Goal: Information Seeking & Learning: Find specific fact

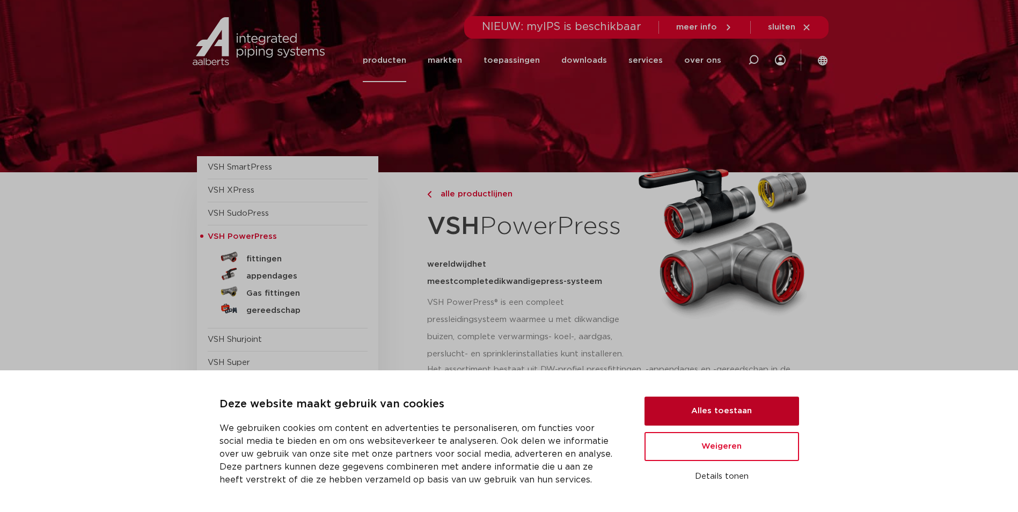
click at [686, 408] on button "Alles toestaan" at bounding box center [721, 410] width 154 height 29
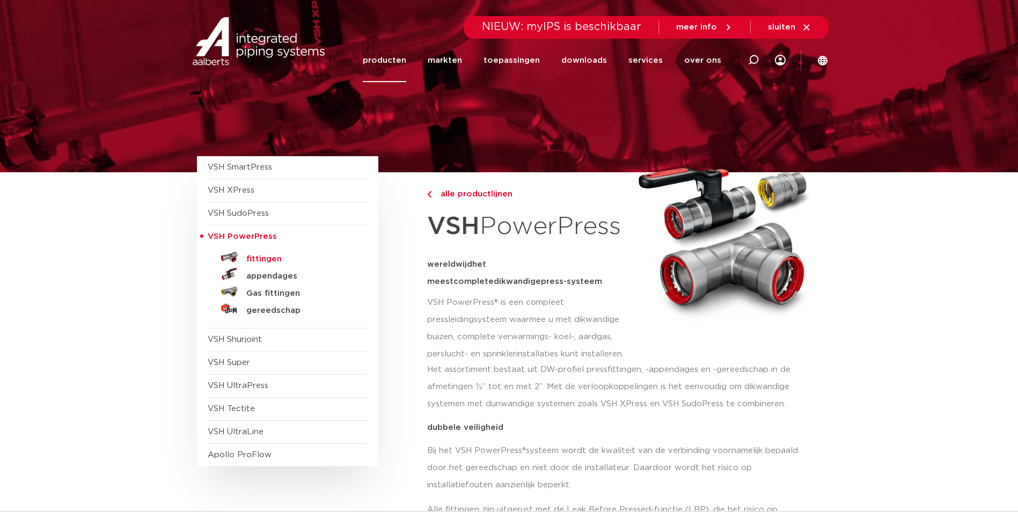
click at [264, 257] on h5 "fittingen" at bounding box center [299, 259] width 106 height 10
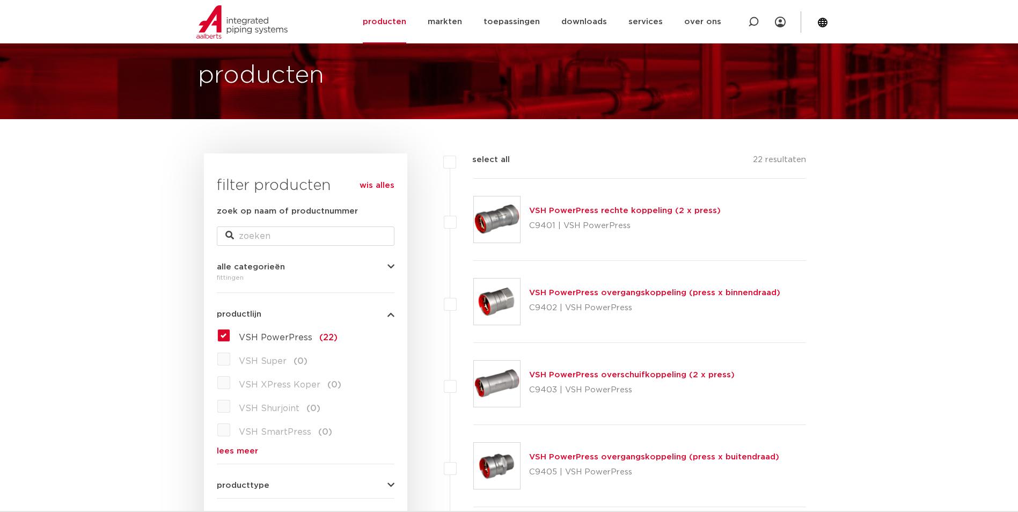
scroll to position [215, 0]
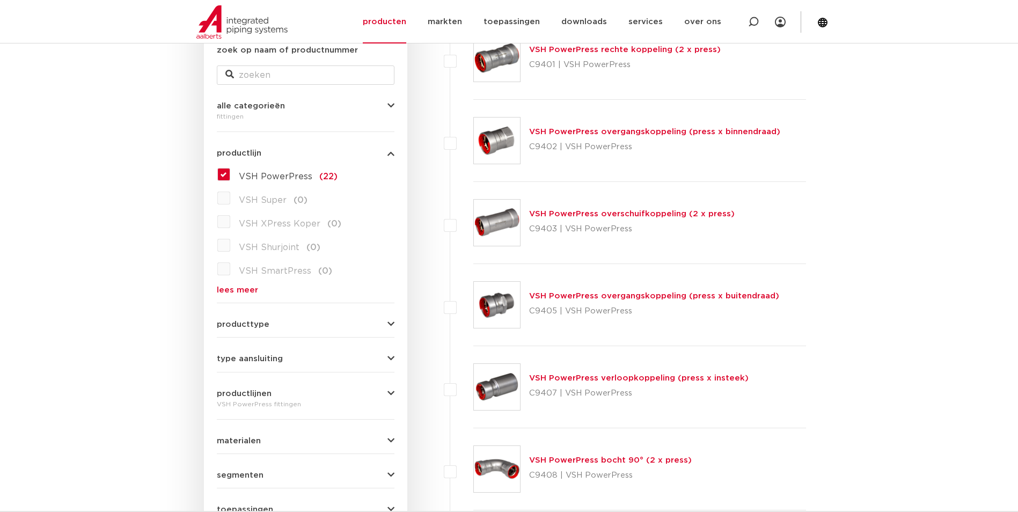
drag, startPoint x: 704, startPoint y: 332, endPoint x: 833, endPoint y: 389, distance: 140.7
click at [647, 286] on div "VSH PowerPress overgangskoppeling (press x buitendraad) C9405 | VSH PowerPress" at bounding box center [639, 305] width 333 height 82
click at [631, 298] on link "VSH PowerPress overgangskoppeling (press x buitendraad)" at bounding box center [654, 296] width 250 height 8
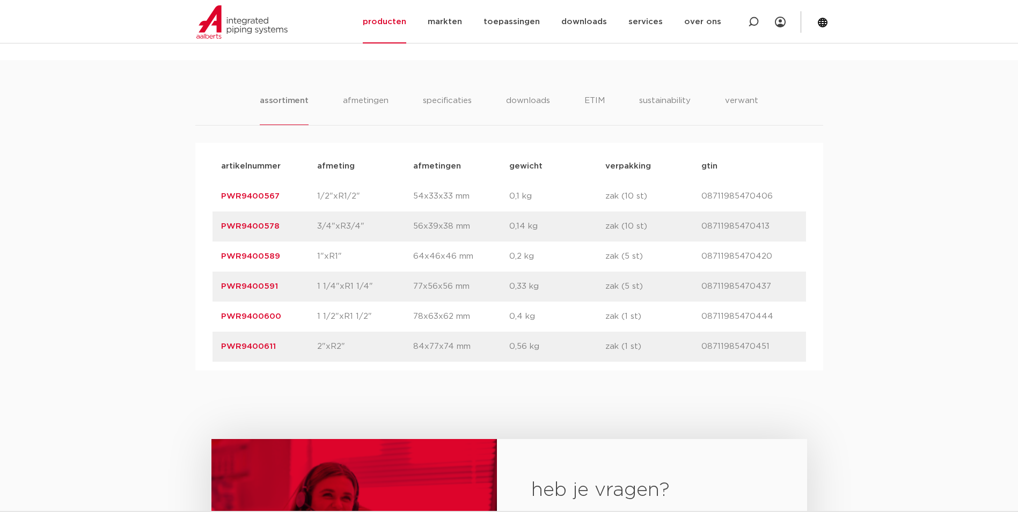
scroll to position [590, 0]
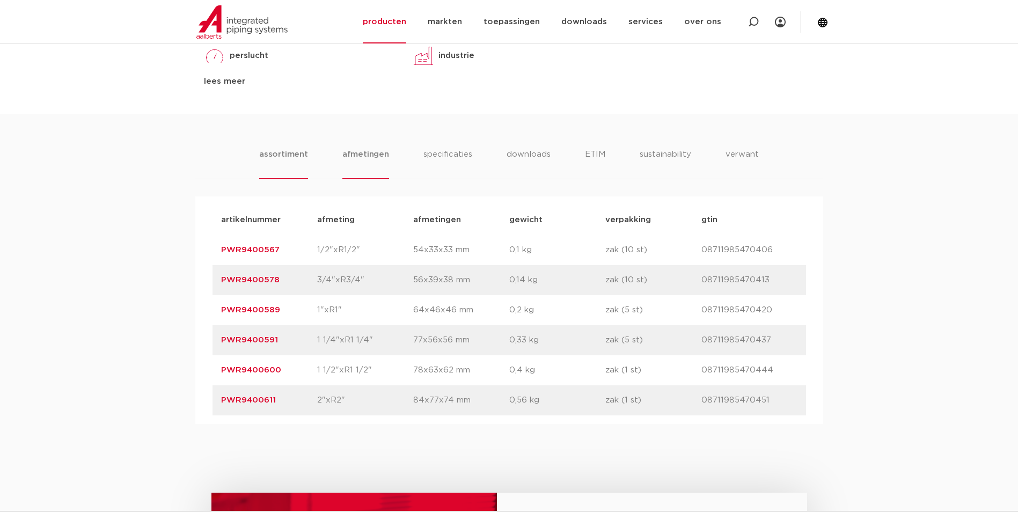
click at [379, 163] on li "afmetingen" at bounding box center [365, 163] width 47 height 31
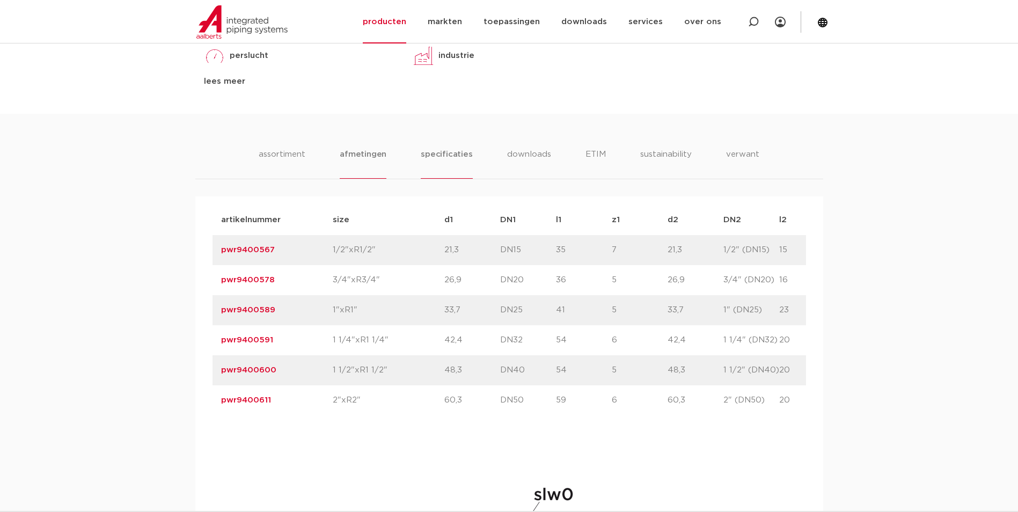
click at [448, 159] on li "specificaties" at bounding box center [446, 163] width 51 height 31
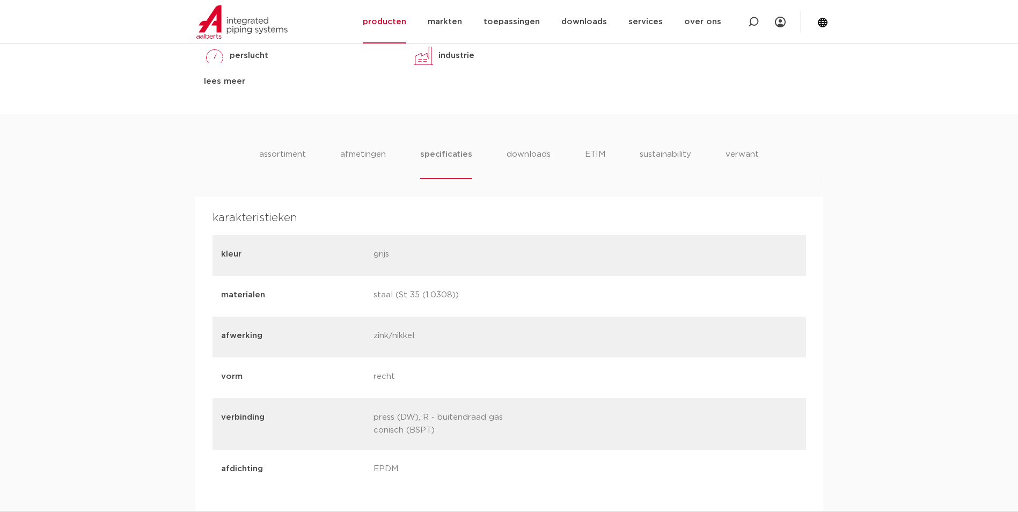
click at [327, 161] on ul "assortiment afmetingen specificaties downloads ETIM sustainability verwant" at bounding box center [508, 163] width 499 height 31
click at [365, 155] on li "afmetingen" at bounding box center [363, 163] width 47 height 31
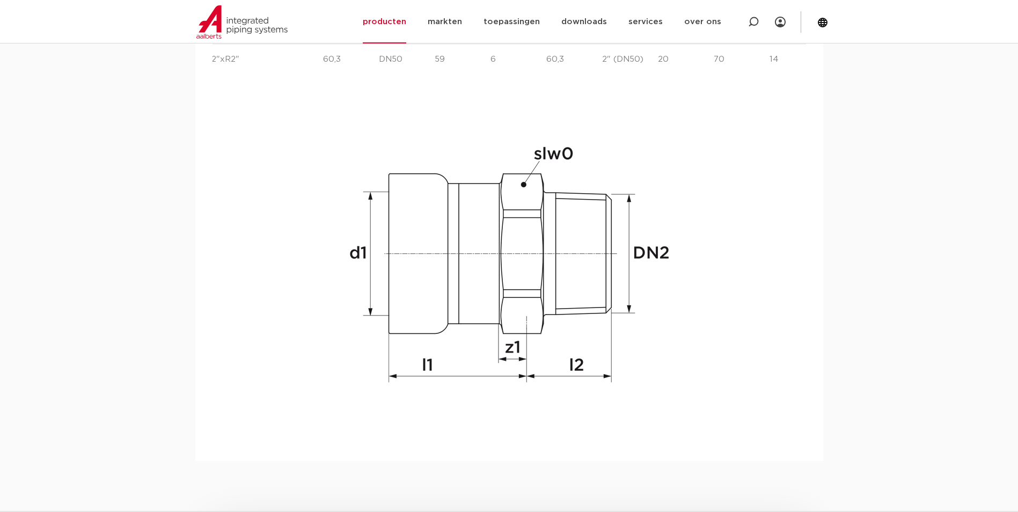
scroll to position [1127, 0]
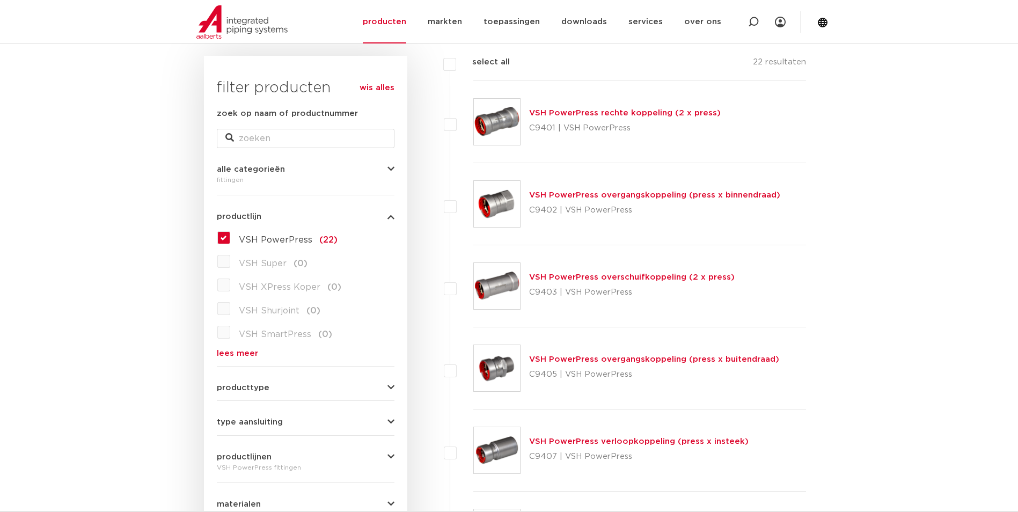
scroll to position [161, 0]
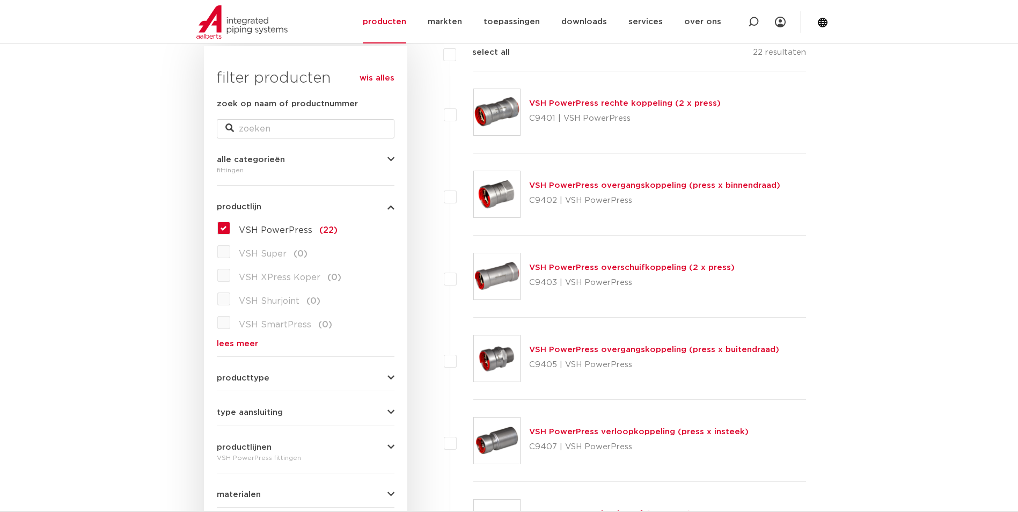
click at [615, 104] on link "VSH PowerPress rechte koppeling (2 x press)" at bounding box center [625, 103] width 192 height 8
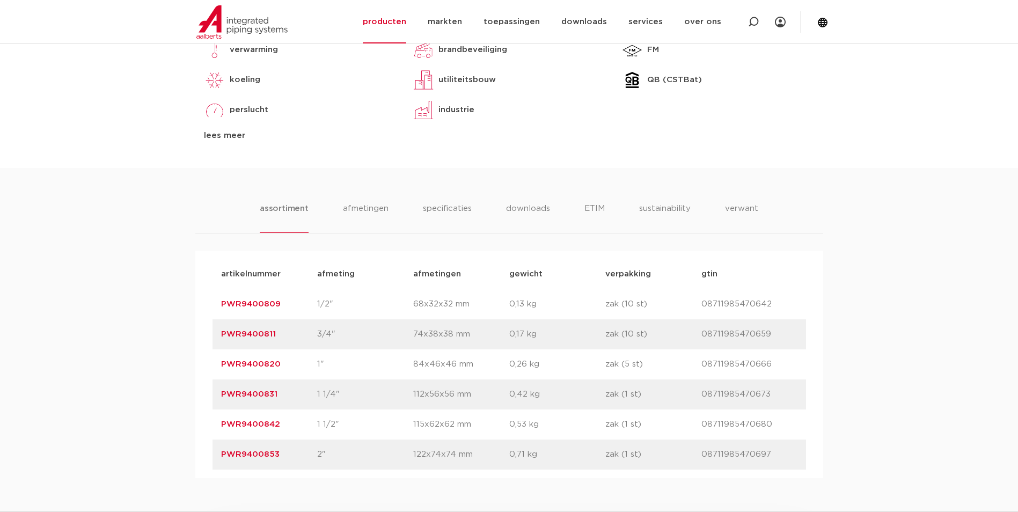
scroll to position [536, 0]
click at [274, 393] on link "PWR9400831" at bounding box center [249, 393] width 56 height 8
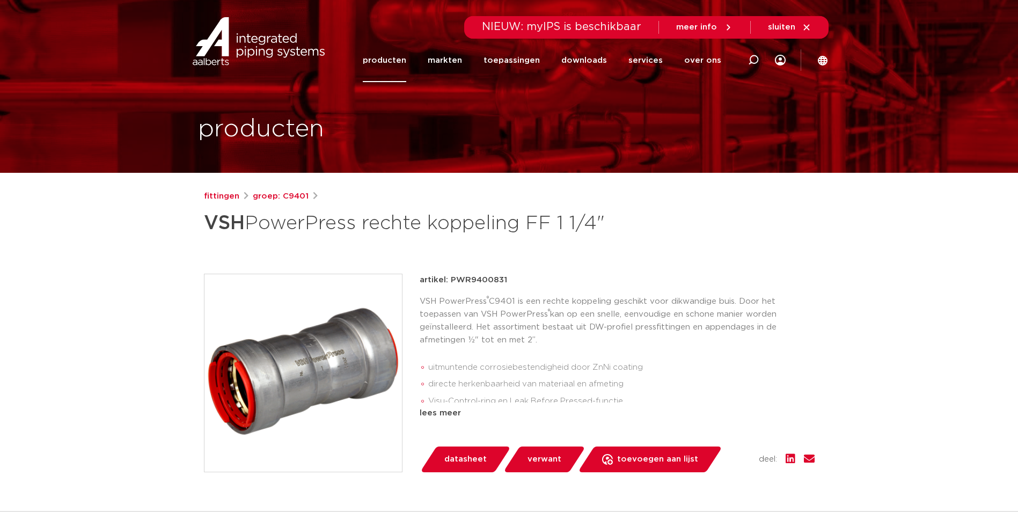
drag, startPoint x: 173, startPoint y: 293, endPoint x: 172, endPoint y: 283, distance: 9.7
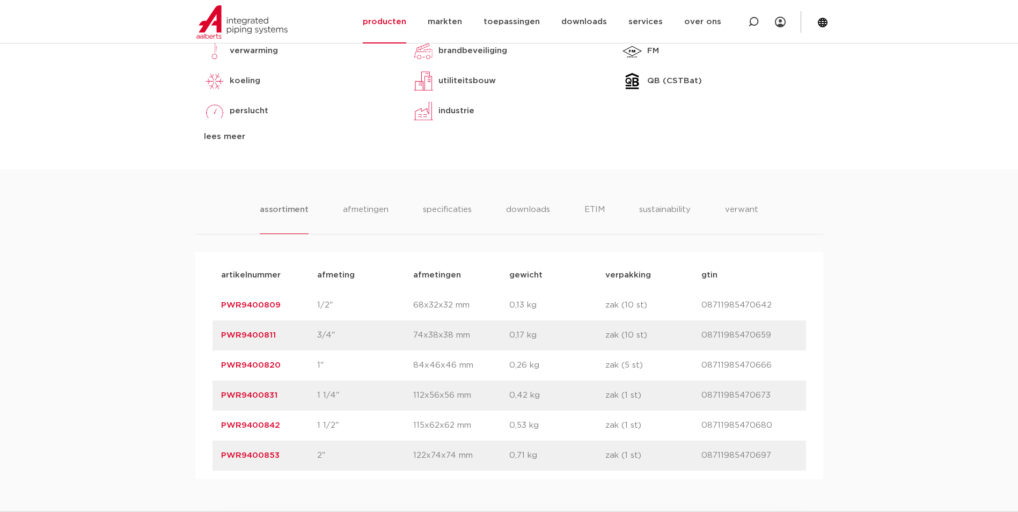
drag, startPoint x: 300, startPoint y: 396, endPoint x: 218, endPoint y: 400, distance: 82.2
click at [218, 400] on div "artikelnummer PWR9400831 afmeting 1 1/4" [GEOGRAPHIC_DATA] 112x56x56 mm gewicht…" at bounding box center [508, 395] width 593 height 30
drag, startPoint x: 218, startPoint y: 400, endPoint x: 232, endPoint y: 398, distance: 14.6
copy link "PWR9400831"
drag, startPoint x: 291, startPoint y: 426, endPoint x: 200, endPoint y: 423, distance: 91.3
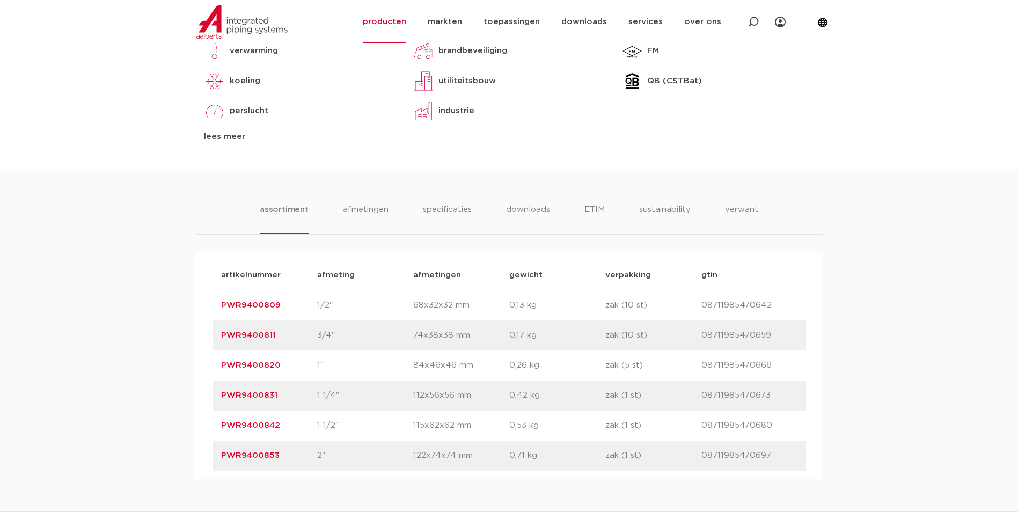
click at [200, 423] on div "artikelnummer afmeting [GEOGRAPHIC_DATA] gewicht verpakking gtin artikelnummer …" at bounding box center [509, 365] width 628 height 227
drag, startPoint x: 200, startPoint y: 423, endPoint x: 176, endPoint y: 404, distance: 30.2
drag, startPoint x: 176, startPoint y: 404, endPoint x: 136, endPoint y: 416, distance: 42.6
click at [134, 415] on div "assortiment [GEOGRAPHIC_DATA] specificaties downloads ETIM sustainability verwa…" at bounding box center [509, 324] width 1018 height 310
drag, startPoint x: 281, startPoint y: 424, endPoint x: 184, endPoint y: 417, distance: 97.3
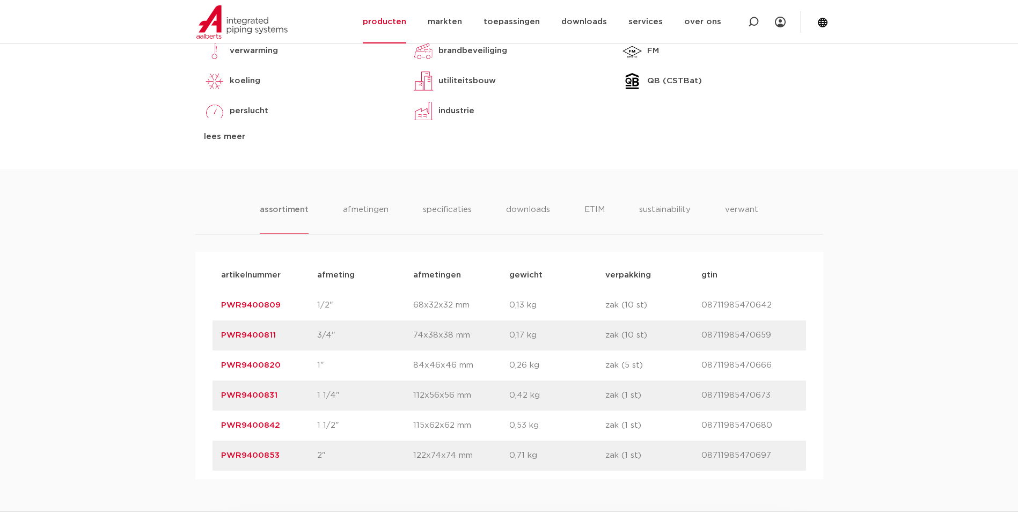
click at [184, 417] on div "assortiment [GEOGRAPHIC_DATA] specificaties downloads ETIM sustainability verwa…" at bounding box center [509, 324] width 1018 height 310
drag, startPoint x: 184, startPoint y: 417, endPoint x: 232, endPoint y: 422, distance: 48.0
copy link "PWR9400842"
drag, startPoint x: 289, startPoint y: 465, endPoint x: 210, endPoint y: 465, distance: 79.4
click at [210, 465] on div "artikelnummer afmeting [GEOGRAPHIC_DATA] gewicht verpakking gtin artikelnummer …" at bounding box center [509, 365] width 628 height 227
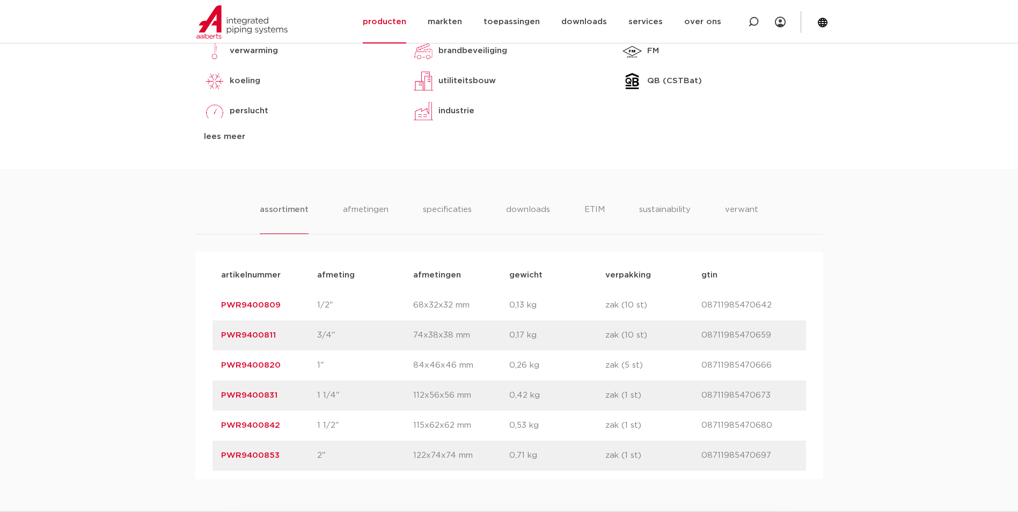
drag, startPoint x: 210, startPoint y: 465, endPoint x: 268, endPoint y: 451, distance: 59.5
copy link "PWR9400853"
